Goal: Task Accomplishment & Management: Manage account settings

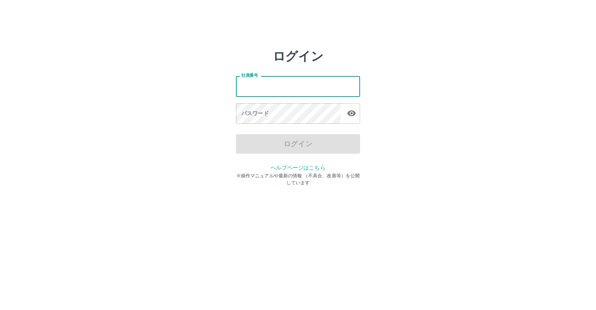
click at [249, 88] on input "社員番号" at bounding box center [298, 86] width 124 height 21
type input "*******"
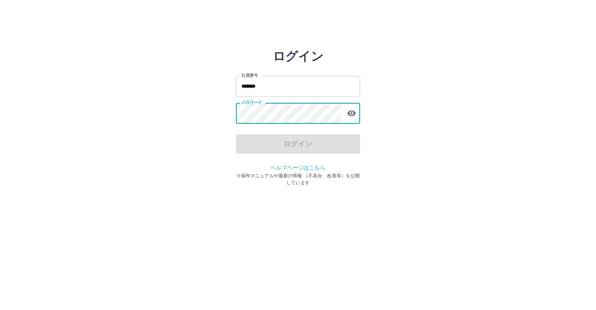
click at [258, 105] on div "パスワード パスワード" at bounding box center [298, 114] width 124 height 22
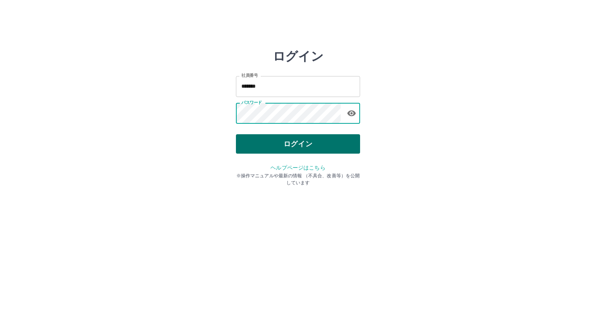
click at [278, 145] on button "ログイン" at bounding box center [298, 143] width 124 height 19
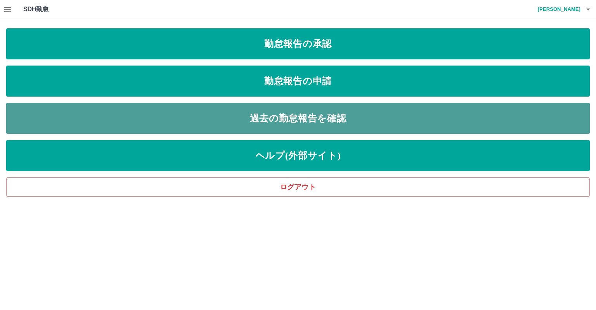
click at [273, 112] on link "過去の勤怠報告を確認" at bounding box center [297, 118] width 583 height 31
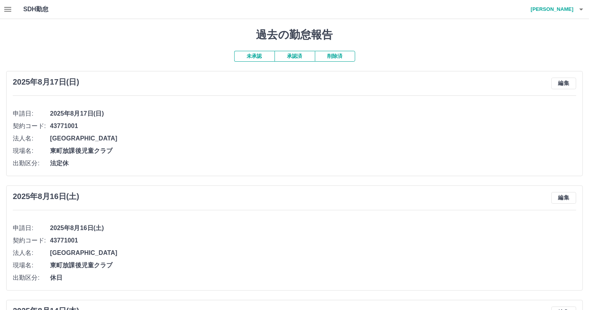
click at [8, 7] on icon "button" at bounding box center [7, 9] width 7 height 5
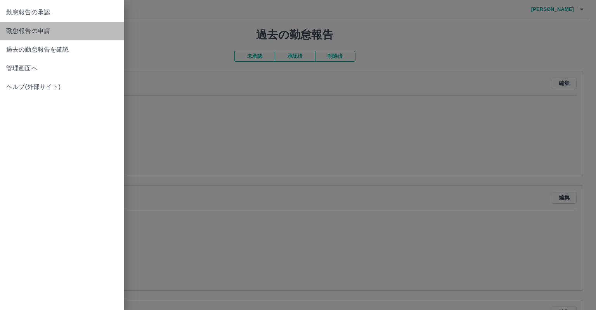
click at [38, 27] on span "勤怠報告の申請" at bounding box center [62, 30] width 112 height 9
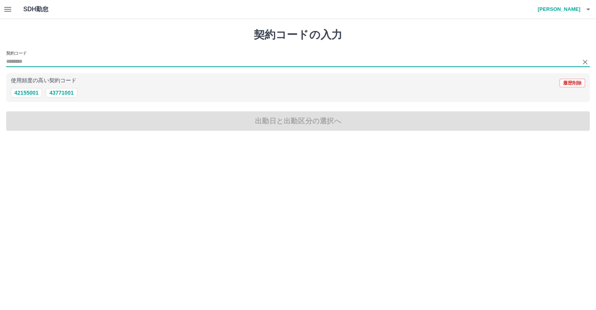
click at [38, 66] on div "契約コード 使用頻度の高い契約コード 履歴削除 42155001 43771001" at bounding box center [297, 77] width 583 height 52
click at [33, 60] on input "契約コード" at bounding box center [292, 62] width 572 height 10
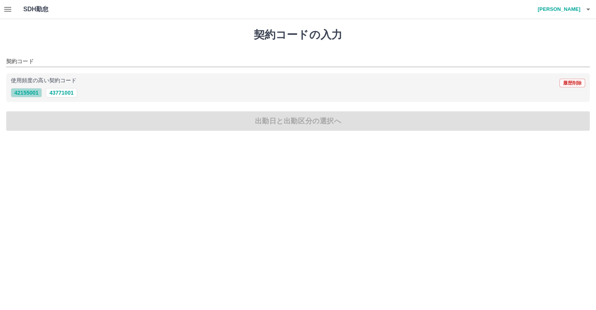
click at [22, 92] on button "42155001" at bounding box center [26, 92] width 31 height 9
type input "********"
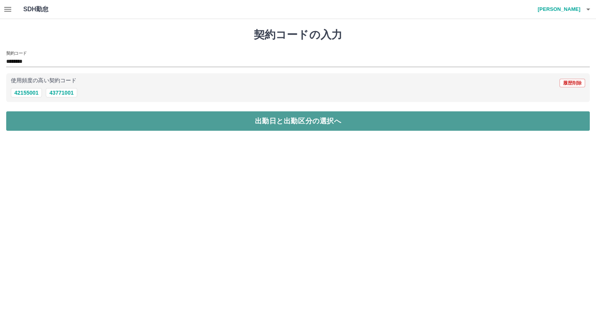
click at [69, 119] on button "出勤日と出勤区分の選択へ" at bounding box center [297, 120] width 583 height 19
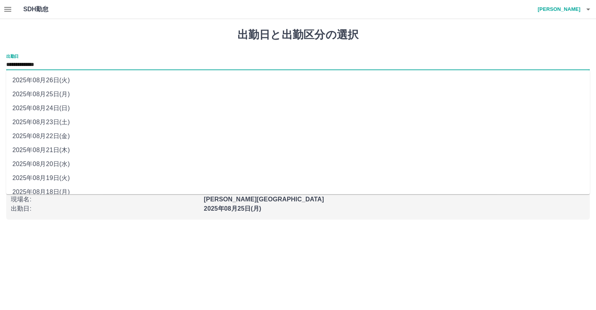
click at [49, 66] on input "**********" at bounding box center [297, 65] width 583 height 10
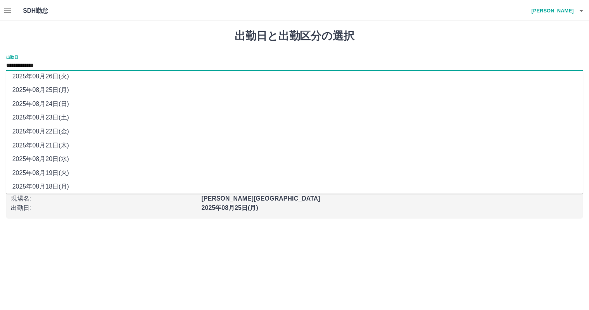
scroll to position [8, 0]
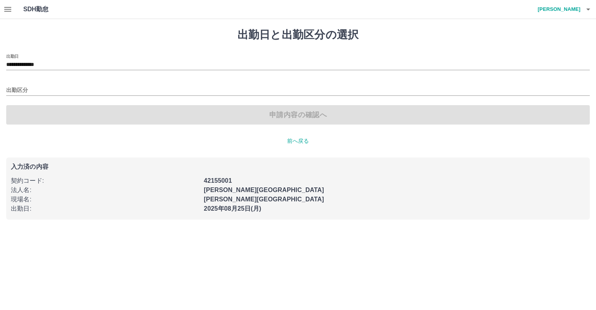
drag, startPoint x: 155, startPoint y: 245, endPoint x: 157, endPoint y: 240, distance: 4.9
click at [155, 229] on html "**********" at bounding box center [298, 114] width 596 height 229
click at [5, 11] on icon "button" at bounding box center [7, 9] width 7 height 5
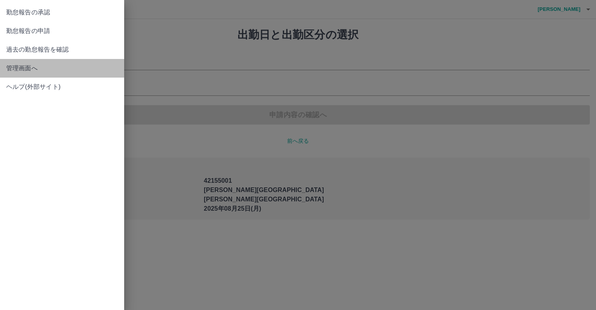
click at [30, 72] on span "管理画面へ" at bounding box center [62, 68] width 112 height 9
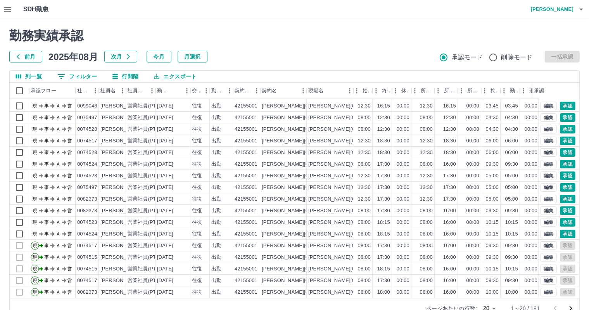
scroll to position [40, 0]
click at [541, 264] on button "編集" at bounding box center [549, 268] width 16 height 9
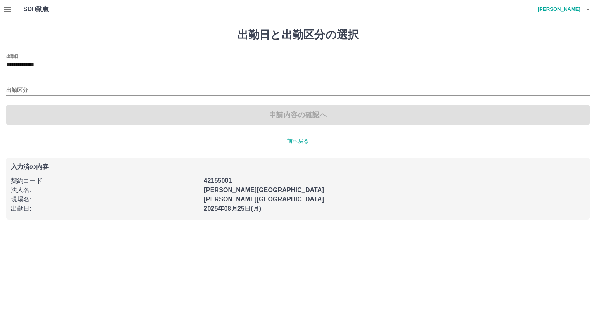
click at [7, 5] on icon "button" at bounding box center [7, 9] width 9 height 9
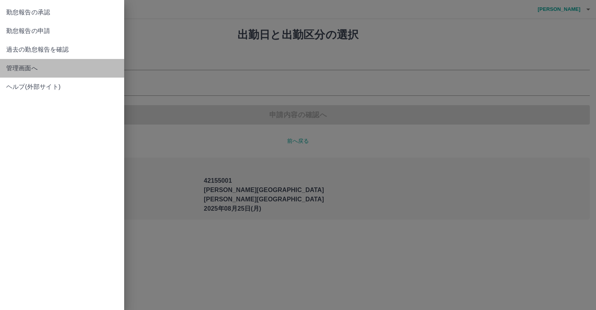
click at [16, 64] on span "管理画面へ" at bounding box center [62, 68] width 112 height 9
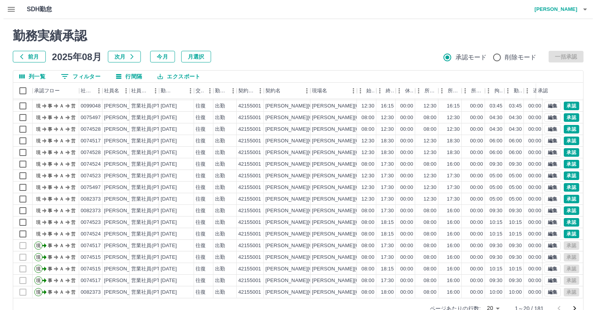
scroll to position [18, 0]
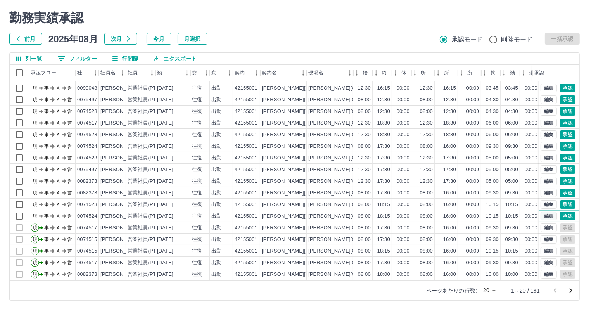
click at [541, 212] on button "編集" at bounding box center [549, 216] width 16 height 9
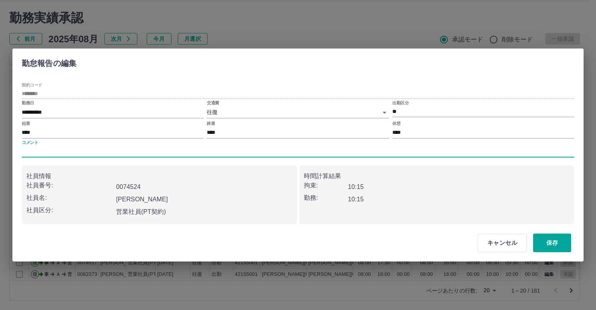
click at [60, 150] on input "コメント" at bounding box center [298, 151] width 552 height 11
type input "*"
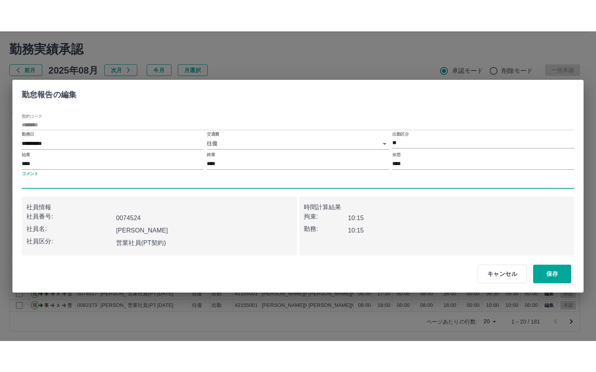
scroll to position [0, 0]
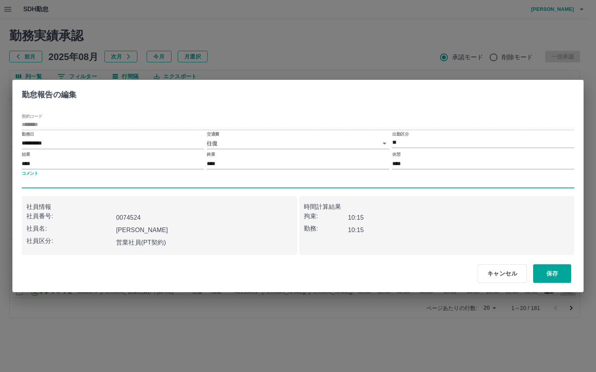
click at [76, 177] on div "コメント" at bounding box center [298, 179] width 552 height 17
click at [85, 186] on input "コメント" at bounding box center [298, 182] width 552 height 11
type input "*******"
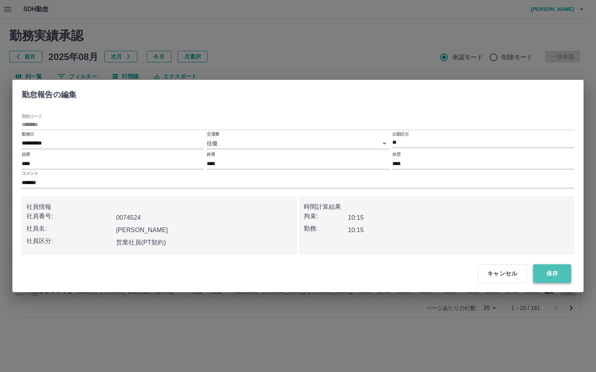
click at [558, 278] on button "保存" at bounding box center [552, 273] width 38 height 19
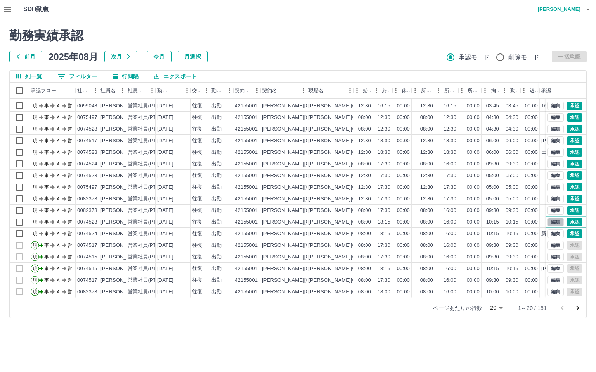
click at [547, 218] on button "編集" at bounding box center [555, 222] width 16 height 9
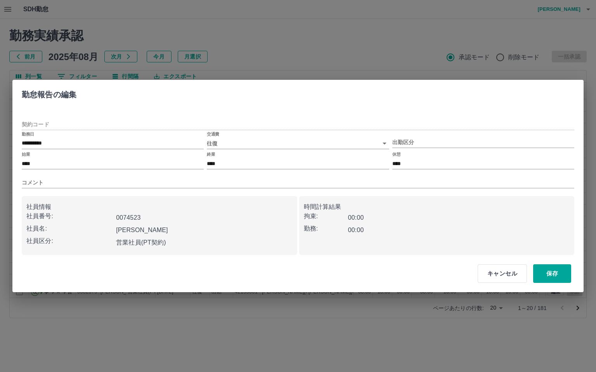
type input "********"
type input "**"
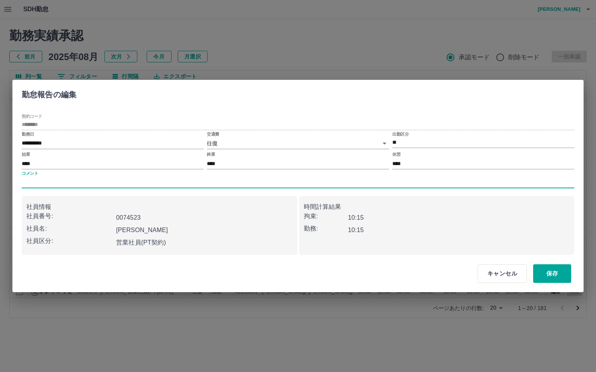
click at [187, 177] on input "コメント" at bounding box center [298, 182] width 552 height 11
type input "*******"
click at [539, 275] on button "保存" at bounding box center [552, 273] width 38 height 19
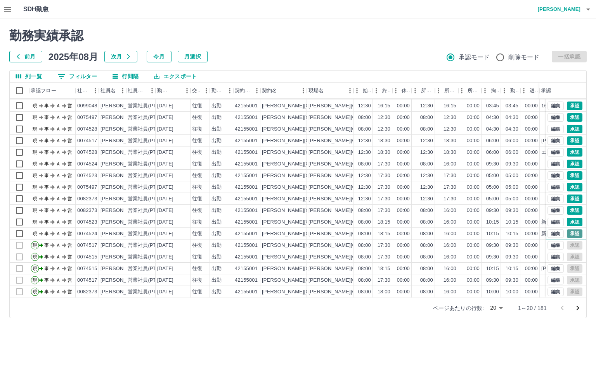
click at [567, 230] on button "承認" at bounding box center [575, 234] width 16 height 9
click at [567, 218] on button "承認" at bounding box center [575, 222] width 16 height 9
click at [567, 206] on button "承認" at bounding box center [575, 210] width 16 height 9
click at [3, 12] on icon "button" at bounding box center [7, 9] width 9 height 9
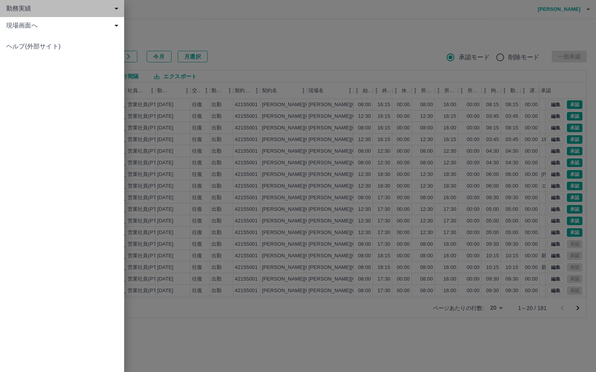
click at [36, 10] on span "勤務実績" at bounding box center [63, 8] width 115 height 9
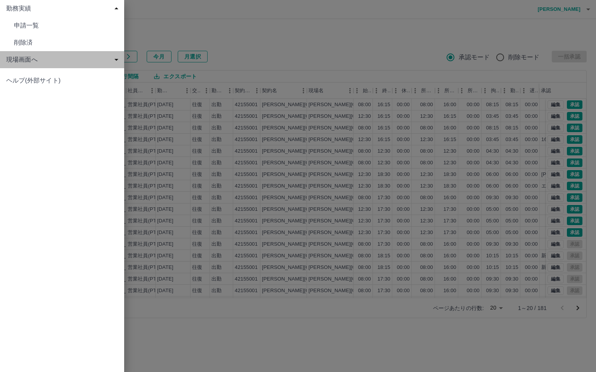
click at [25, 65] on div "現場画面へ" at bounding box center [62, 59] width 124 height 17
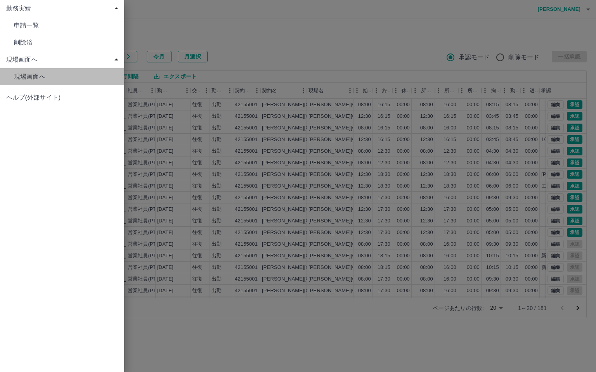
click at [28, 30] on span "現場画面へ" at bounding box center [66, 25] width 104 height 9
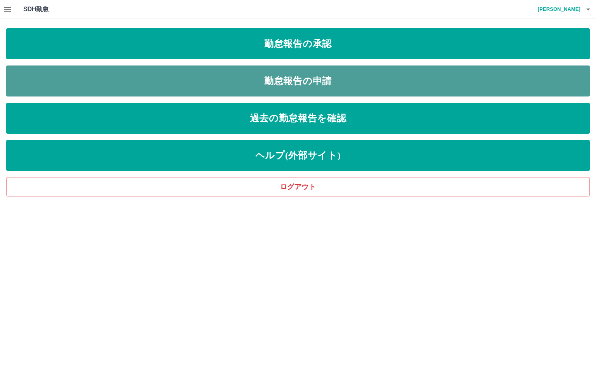
click at [301, 84] on link "勤怠報告の申請" at bounding box center [297, 81] width 583 height 31
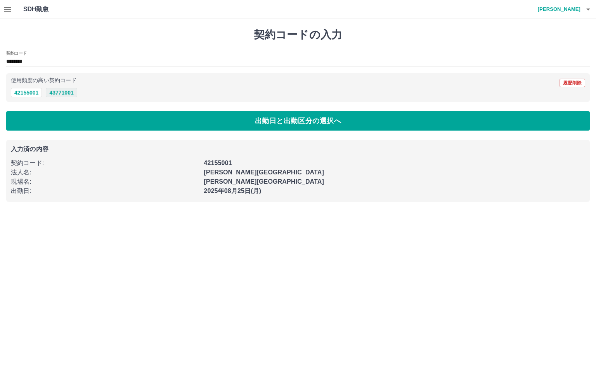
click at [56, 96] on button "43771001" at bounding box center [61, 92] width 31 height 9
type input "********"
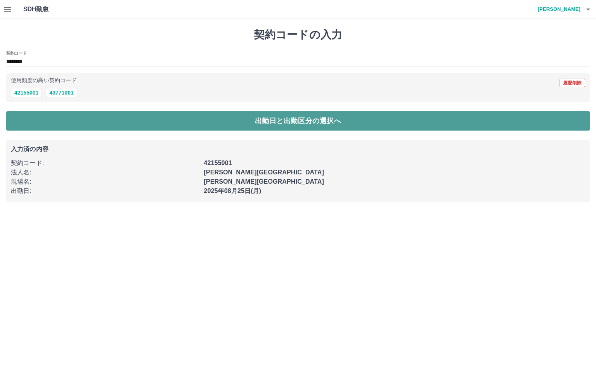
click at [123, 119] on button "出勤日と出勤区分の選択へ" at bounding box center [297, 120] width 583 height 19
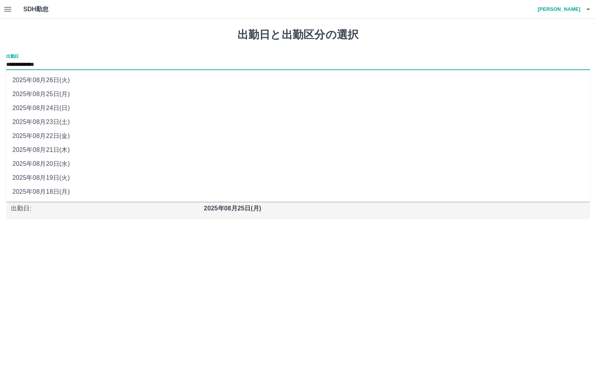
click at [71, 63] on input "**********" at bounding box center [297, 65] width 583 height 10
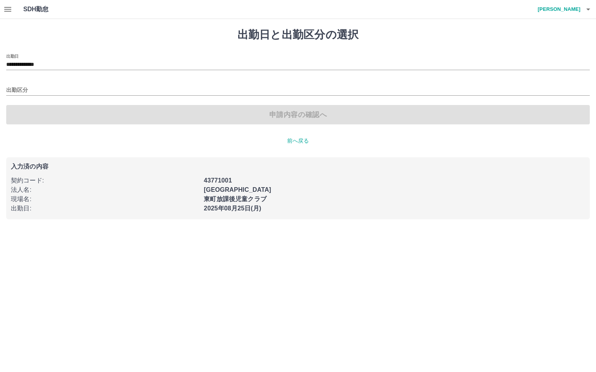
click at [563, 9] on h4 "[PERSON_NAME]" at bounding box center [557, 9] width 47 height 19
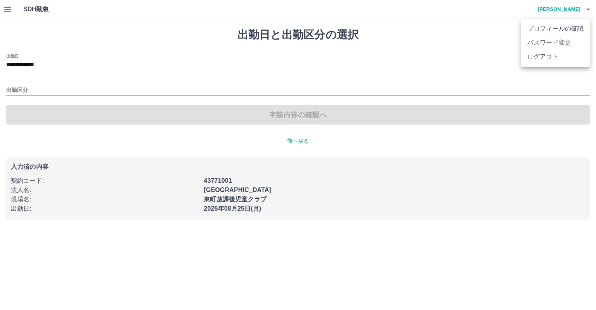
click at [8, 7] on div at bounding box center [298, 155] width 596 height 310
click at [3, 15] on button "button" at bounding box center [8, 9] width 16 height 19
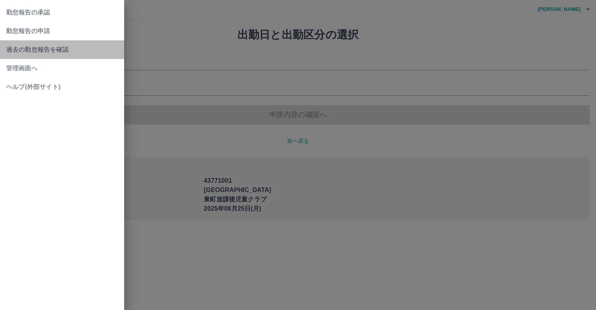
click at [29, 55] on link "過去の勤怠報告を確認" at bounding box center [62, 49] width 124 height 19
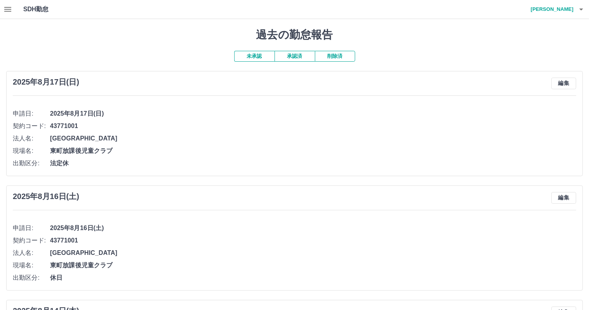
click at [298, 58] on button "承認済" at bounding box center [295, 56] width 40 height 11
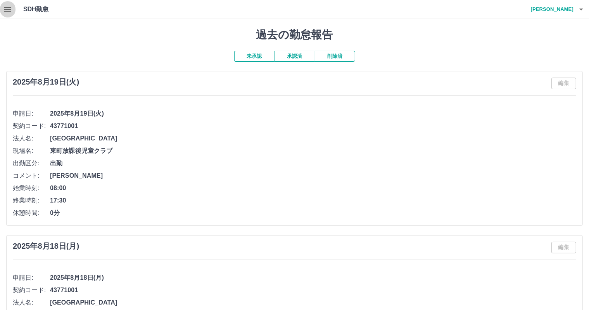
click at [7, 5] on icon "button" at bounding box center [7, 9] width 9 height 9
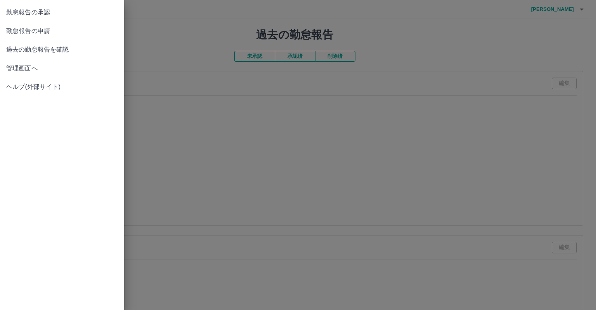
click at [26, 73] on link "管理画面へ" at bounding box center [62, 68] width 124 height 19
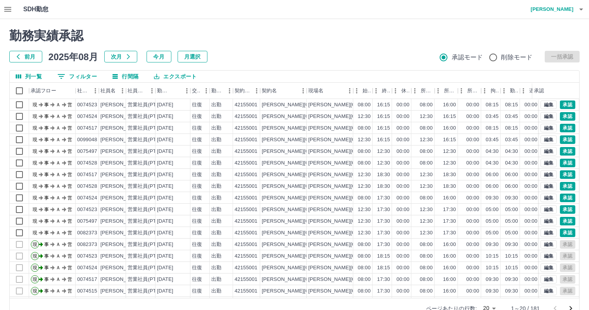
click at [85, 78] on button "0 フィルター" at bounding box center [77, 77] width 52 height 12
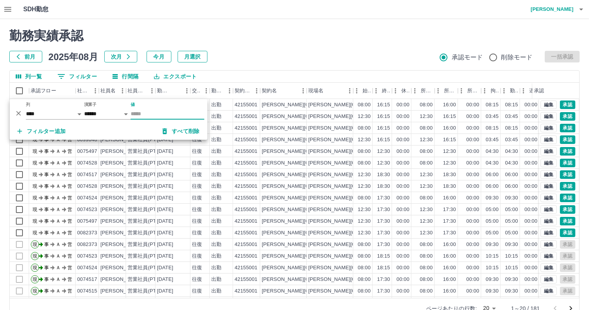
click at [139, 113] on input "値" at bounding box center [168, 113] width 74 height 11
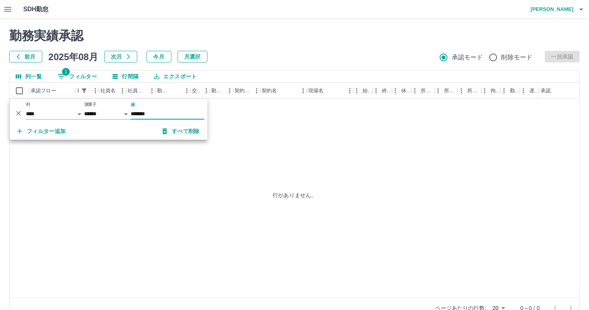
type input "*******"
click at [216, 181] on div "行がありません。" at bounding box center [295, 195] width 570 height 192
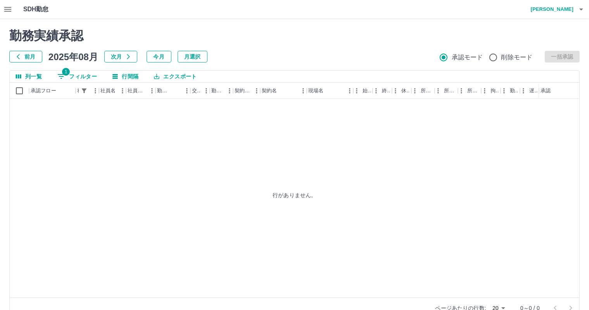
click at [2, 7] on button "button" at bounding box center [8, 9] width 16 height 19
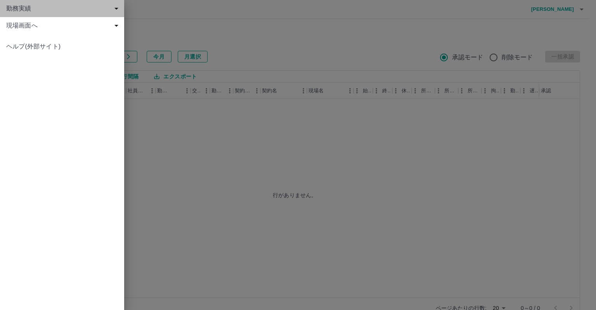
click at [14, 5] on span "勤務実績" at bounding box center [63, 8] width 115 height 9
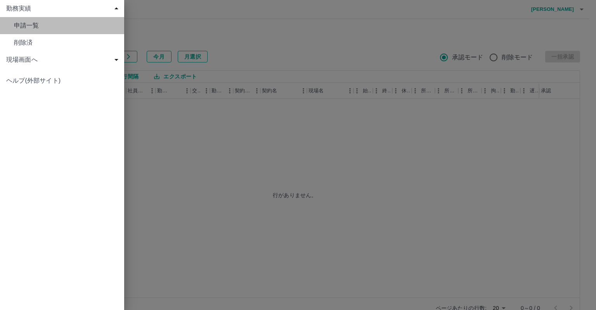
click at [23, 24] on span "申請一覧" at bounding box center [66, 25] width 104 height 9
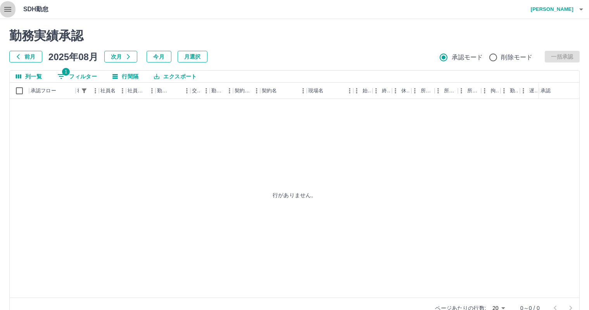
click at [7, 7] on icon "button" at bounding box center [7, 9] width 7 height 5
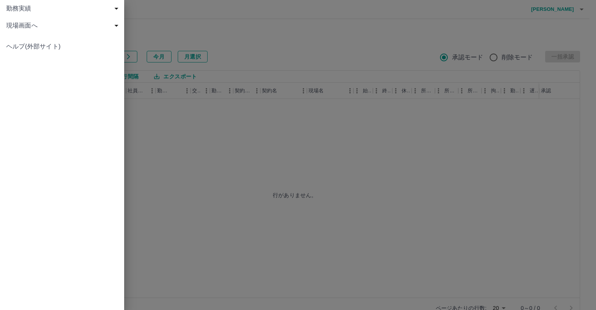
click at [24, 29] on span "現場画面へ" at bounding box center [63, 25] width 115 height 9
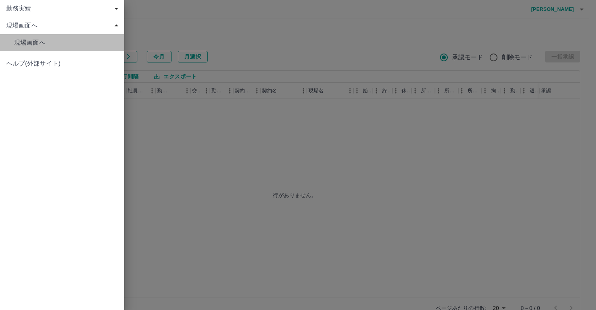
click at [31, 45] on span "現場画面へ" at bounding box center [66, 42] width 104 height 9
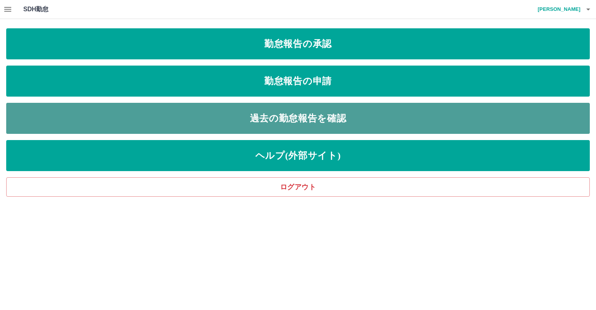
click at [316, 114] on link "過去の勤怠報告を確認" at bounding box center [297, 118] width 583 height 31
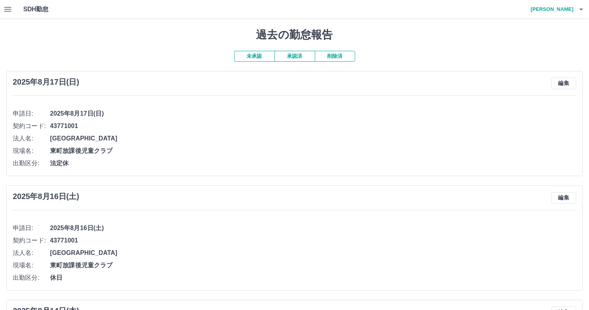
click at [288, 57] on button "承認済" at bounding box center [295, 56] width 40 height 11
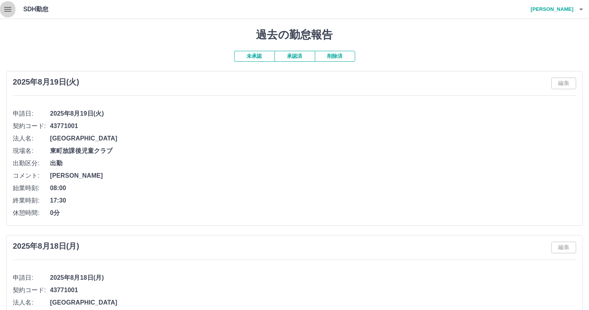
click at [11, 8] on icon "button" at bounding box center [7, 9] width 9 height 9
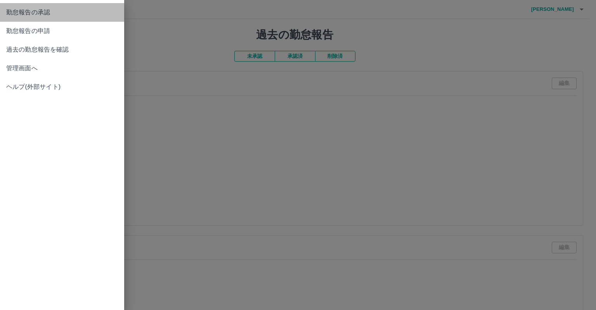
click at [16, 16] on span "勤怠報告の承認" at bounding box center [62, 12] width 112 height 9
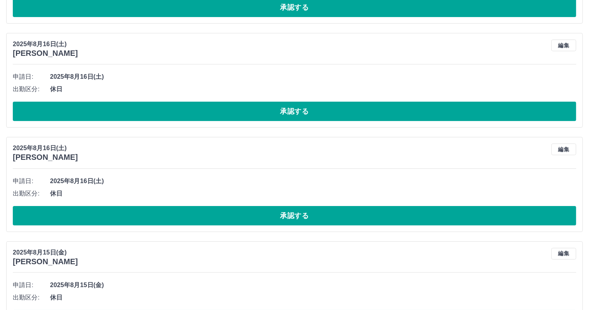
scroll to position [3063, 0]
